Goal: Find specific page/section: Find specific page/section

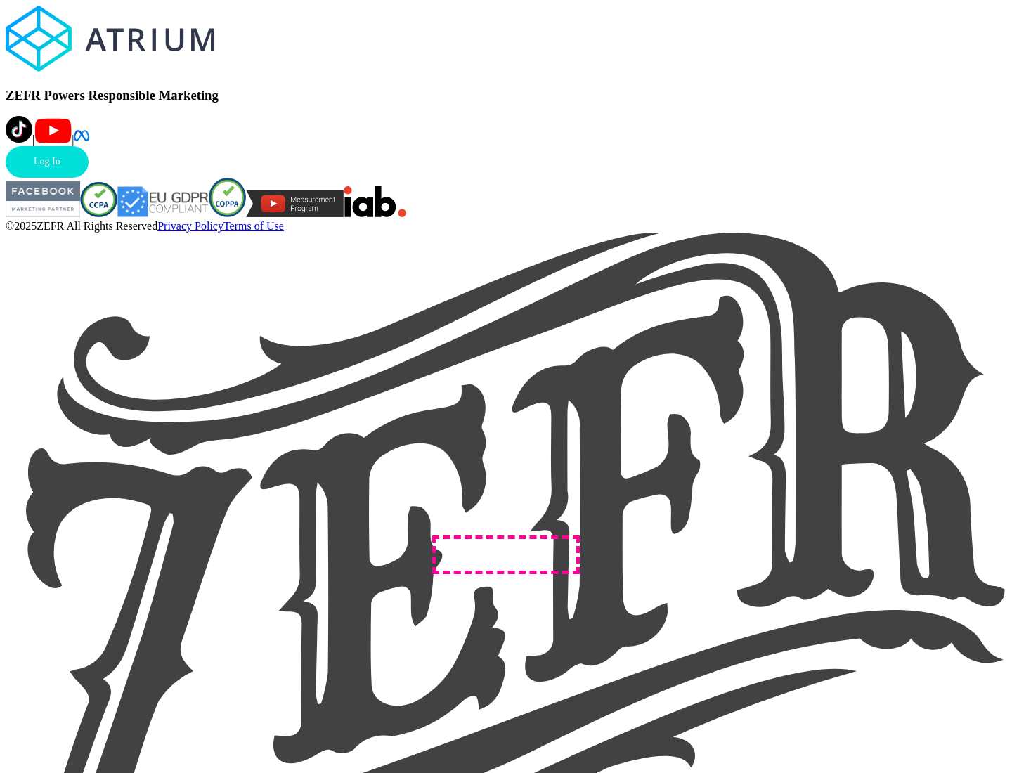
click at [89, 178] on link "Log In" at bounding box center [47, 162] width 83 height 32
